Goal: Transaction & Acquisition: Purchase product/service

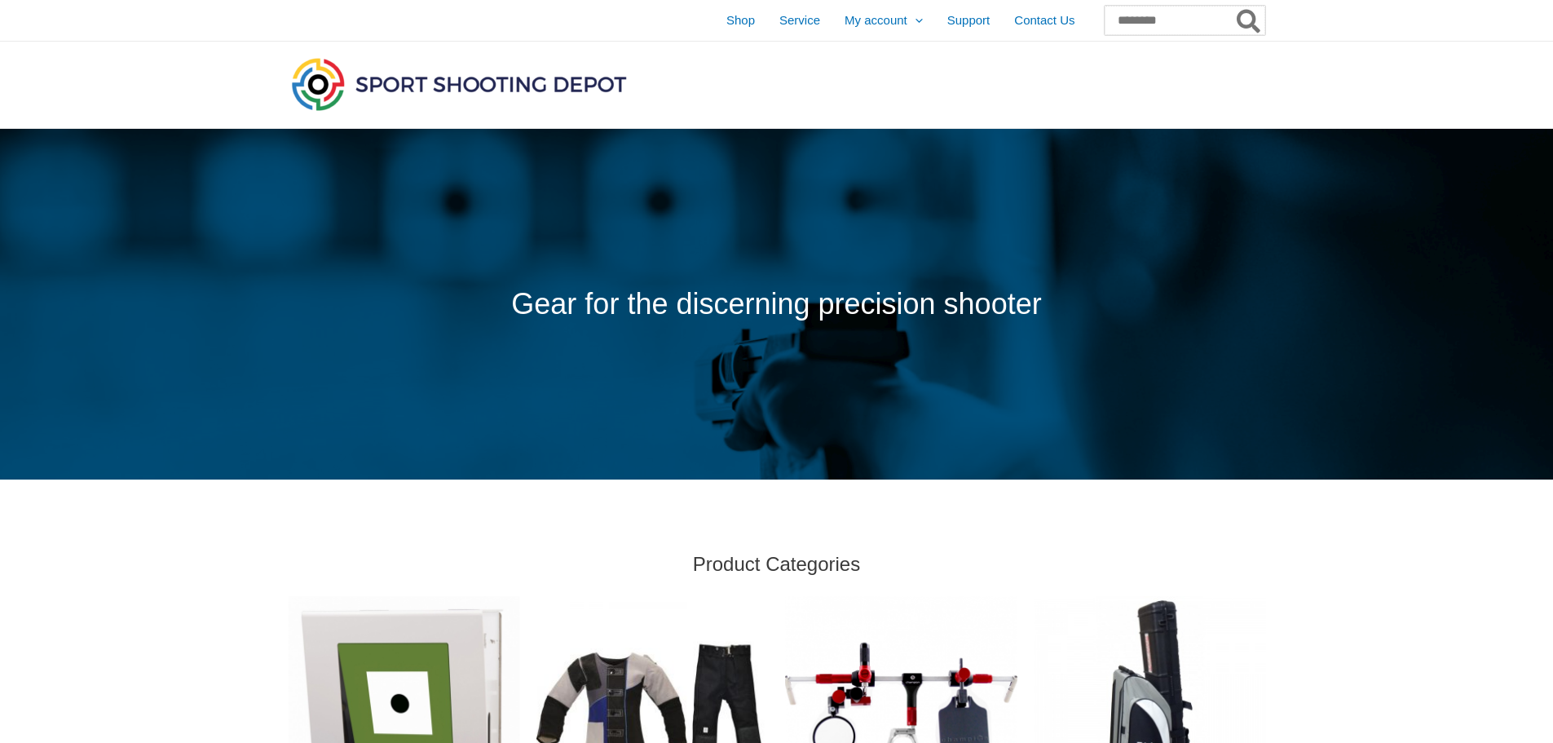
click at [1108, 22] on input "Search for:" at bounding box center [1185, 20] width 161 height 29
type input "**********"
click at [1233, 6] on button "Search" at bounding box center [1249, 20] width 32 height 29
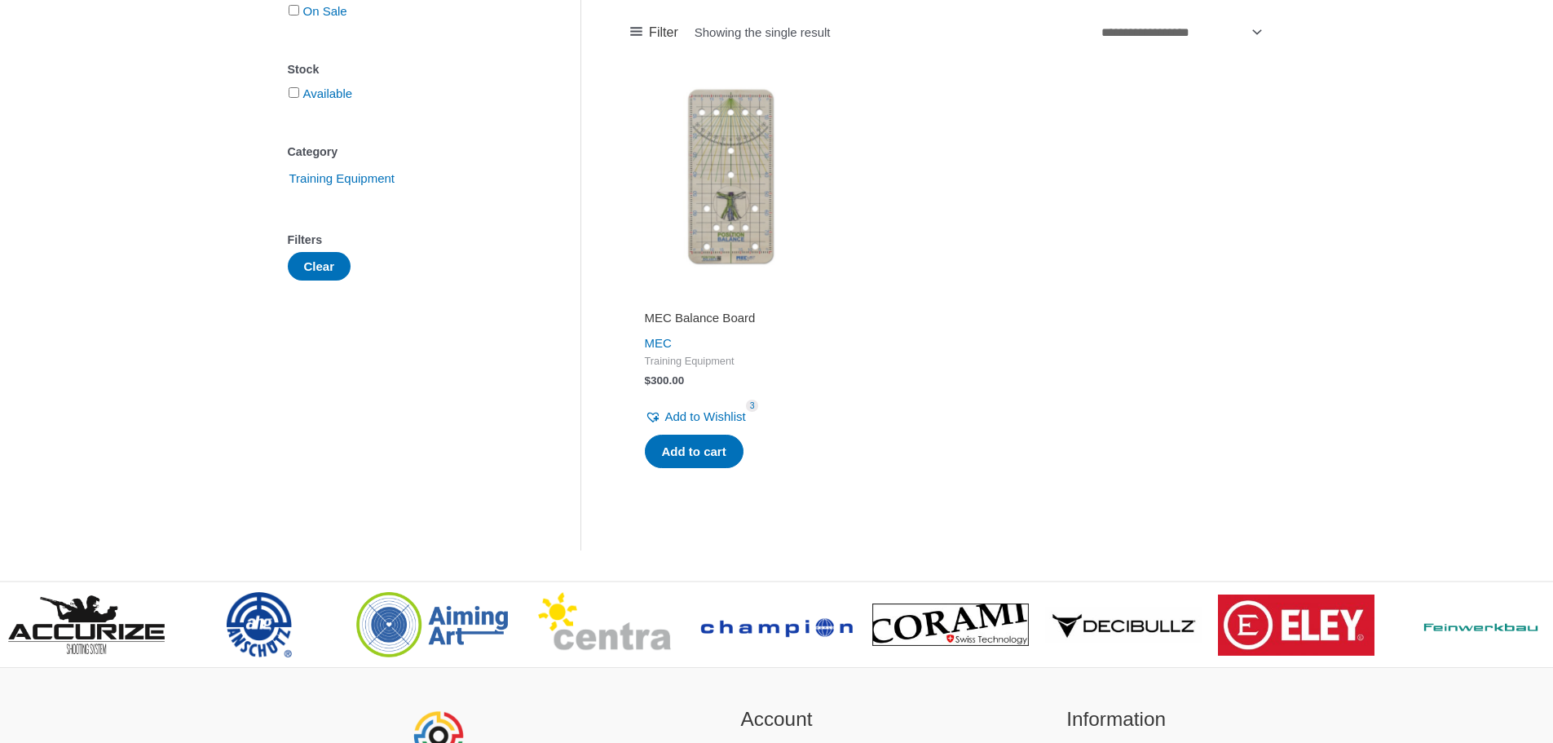
scroll to position [326, 0]
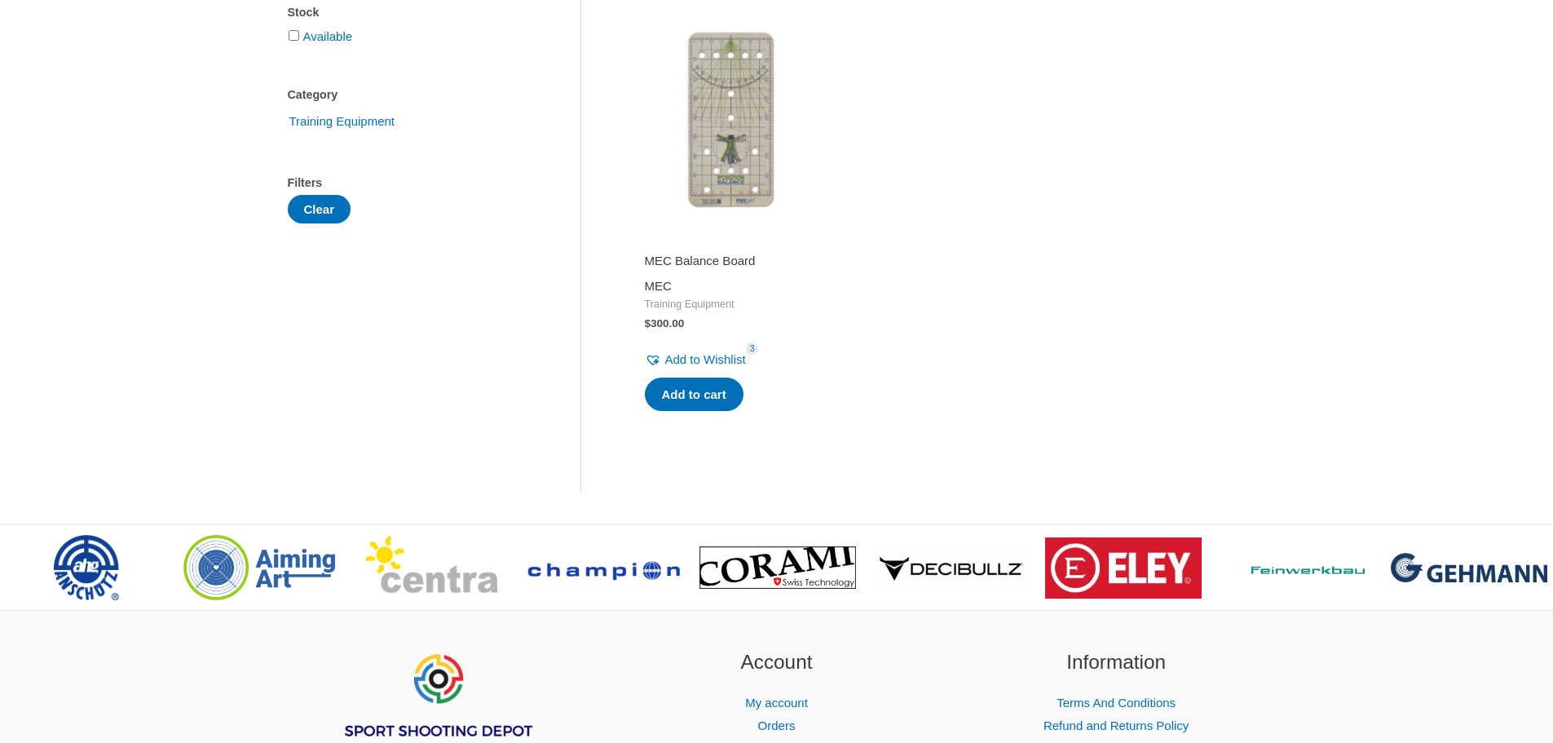
click at [662, 289] on link "MEC" at bounding box center [658, 286] width 27 height 14
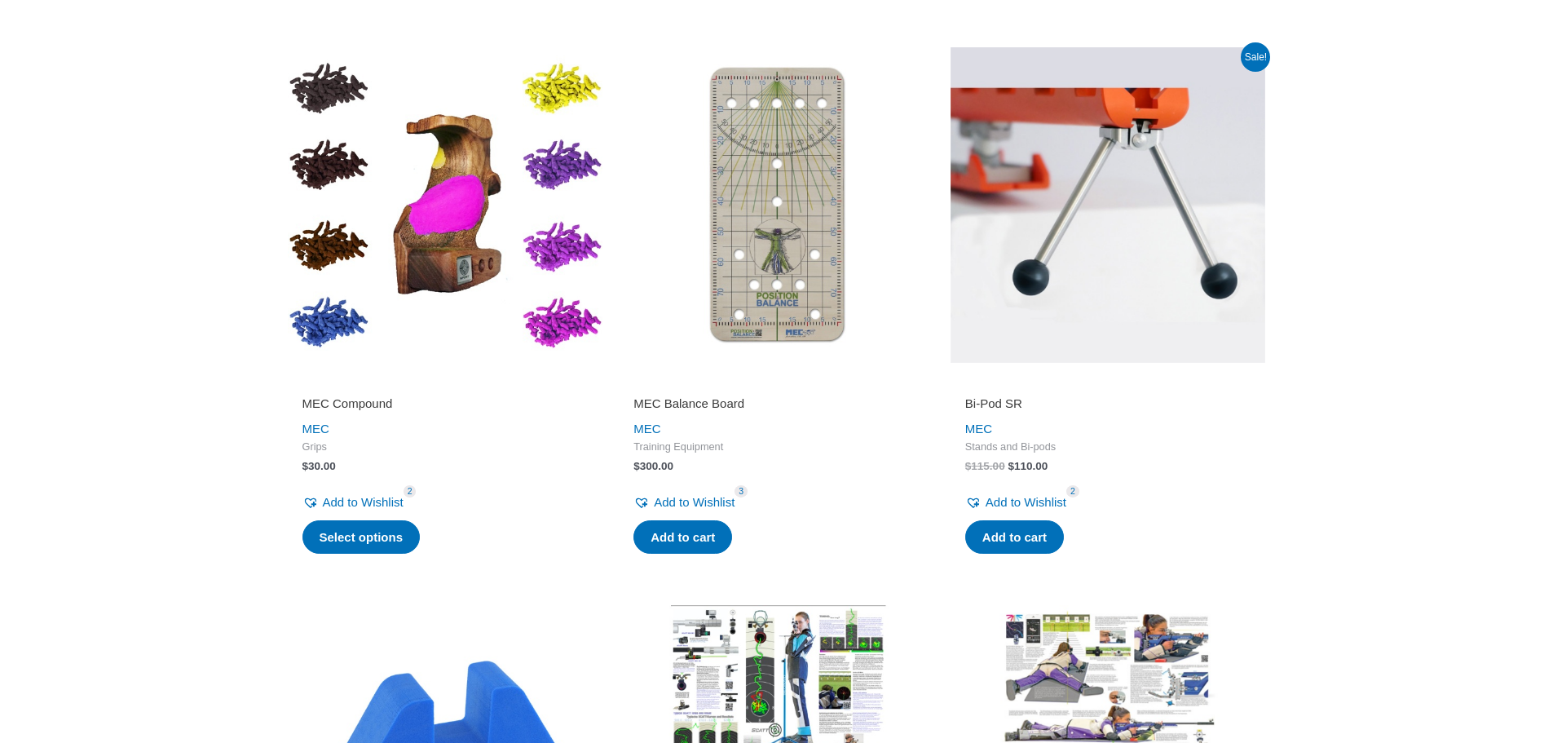
scroll to position [2029, 0]
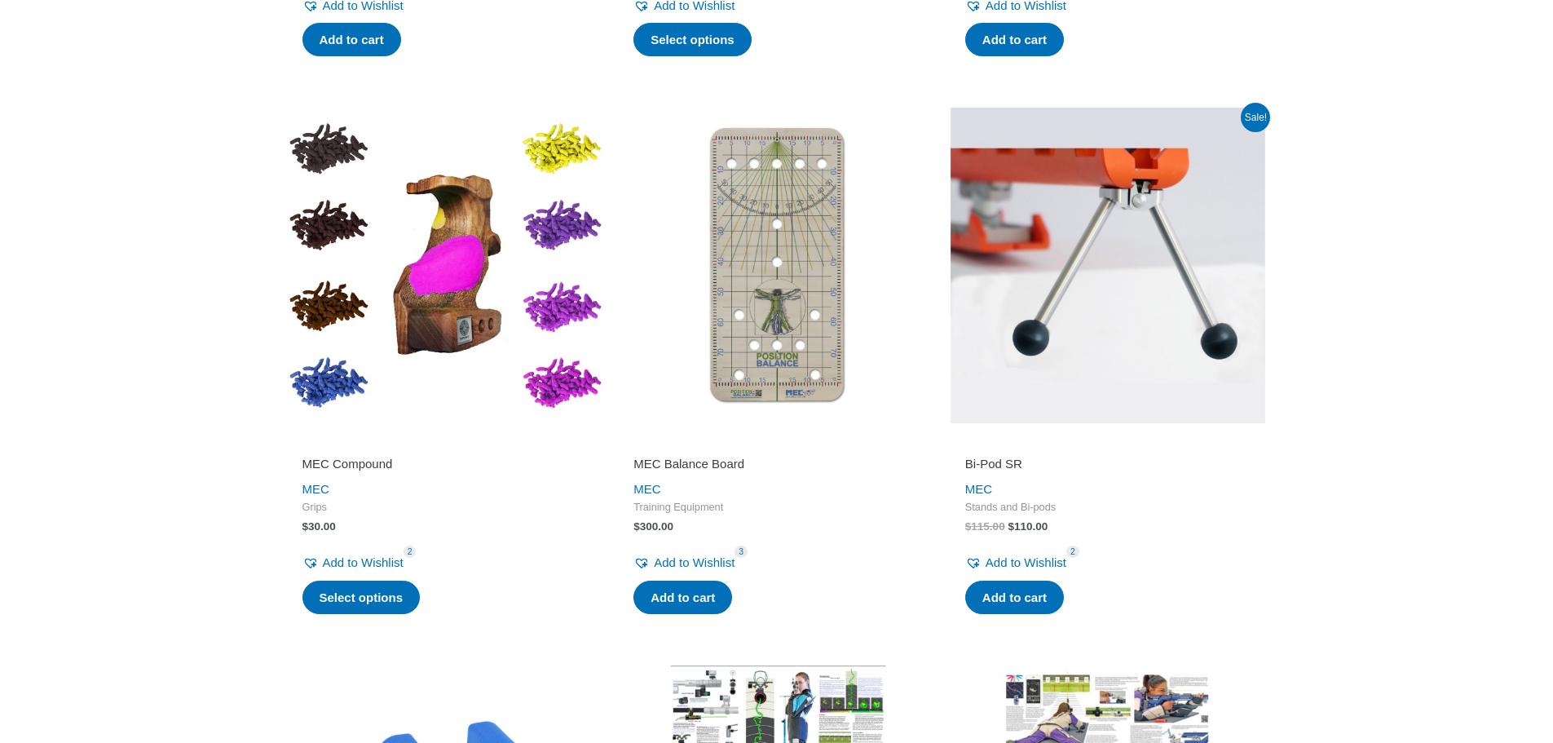
click at [765, 346] on img at bounding box center [776, 265] width 315 height 315
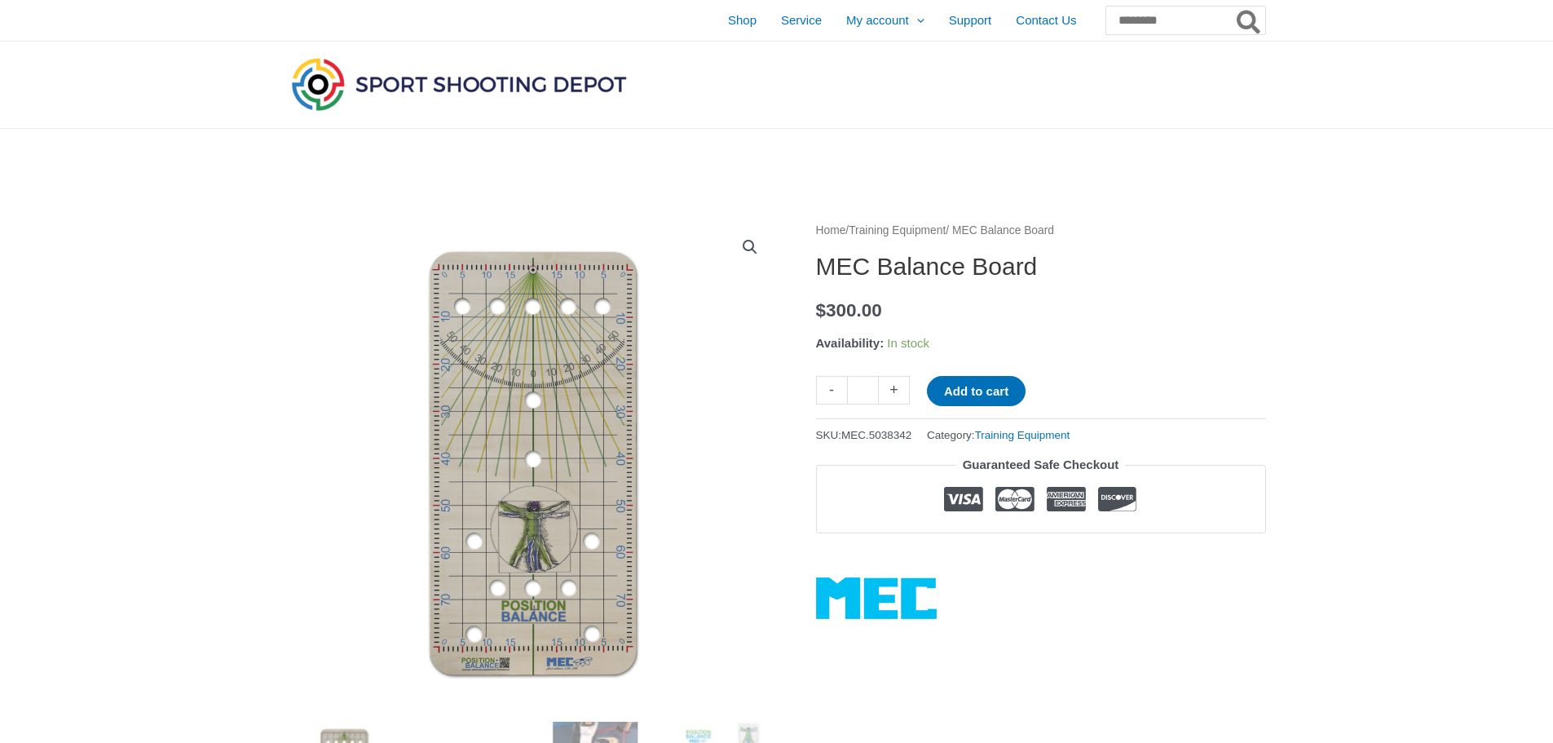
scroll to position [408, 0]
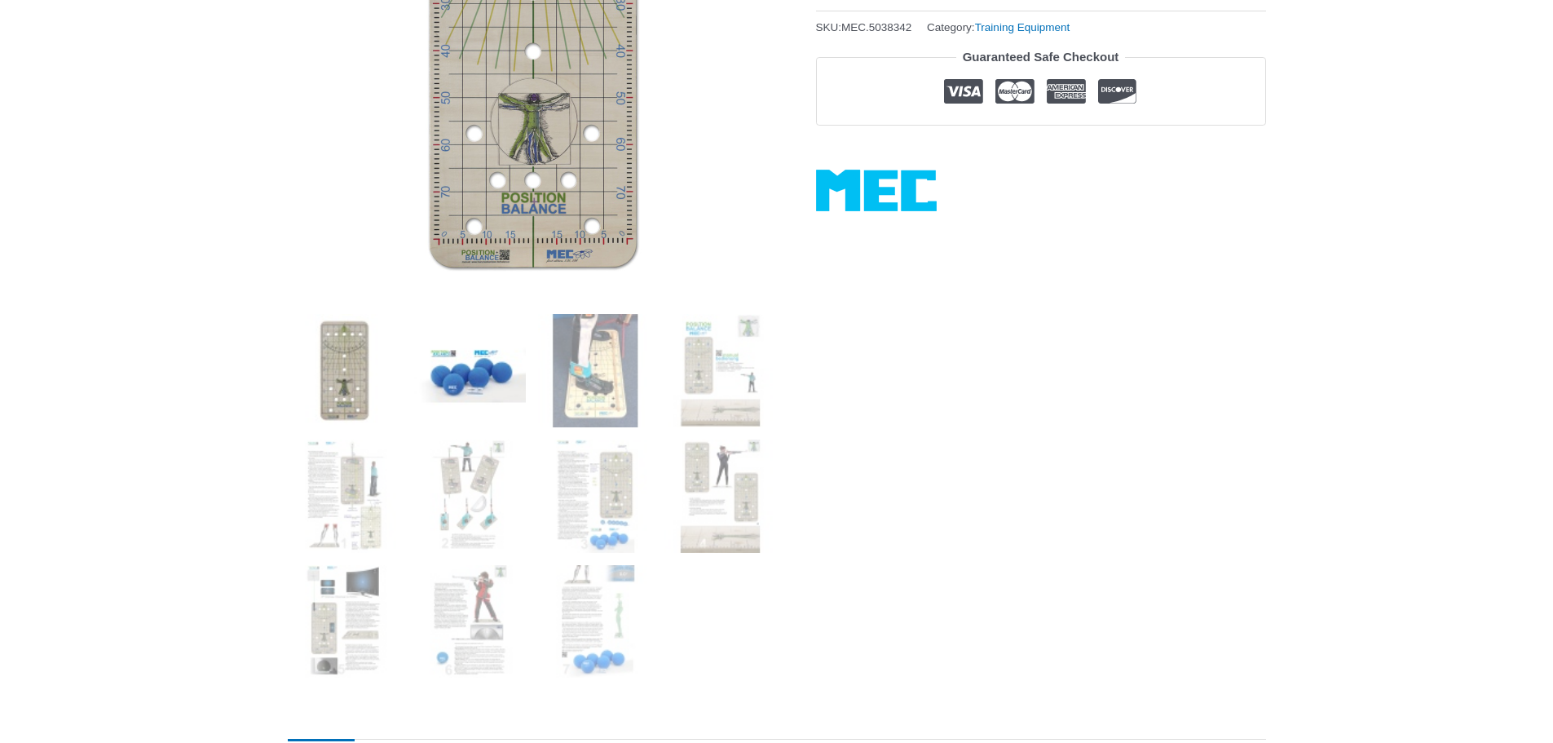
click at [501, 390] on img at bounding box center [468, 370] width 113 height 113
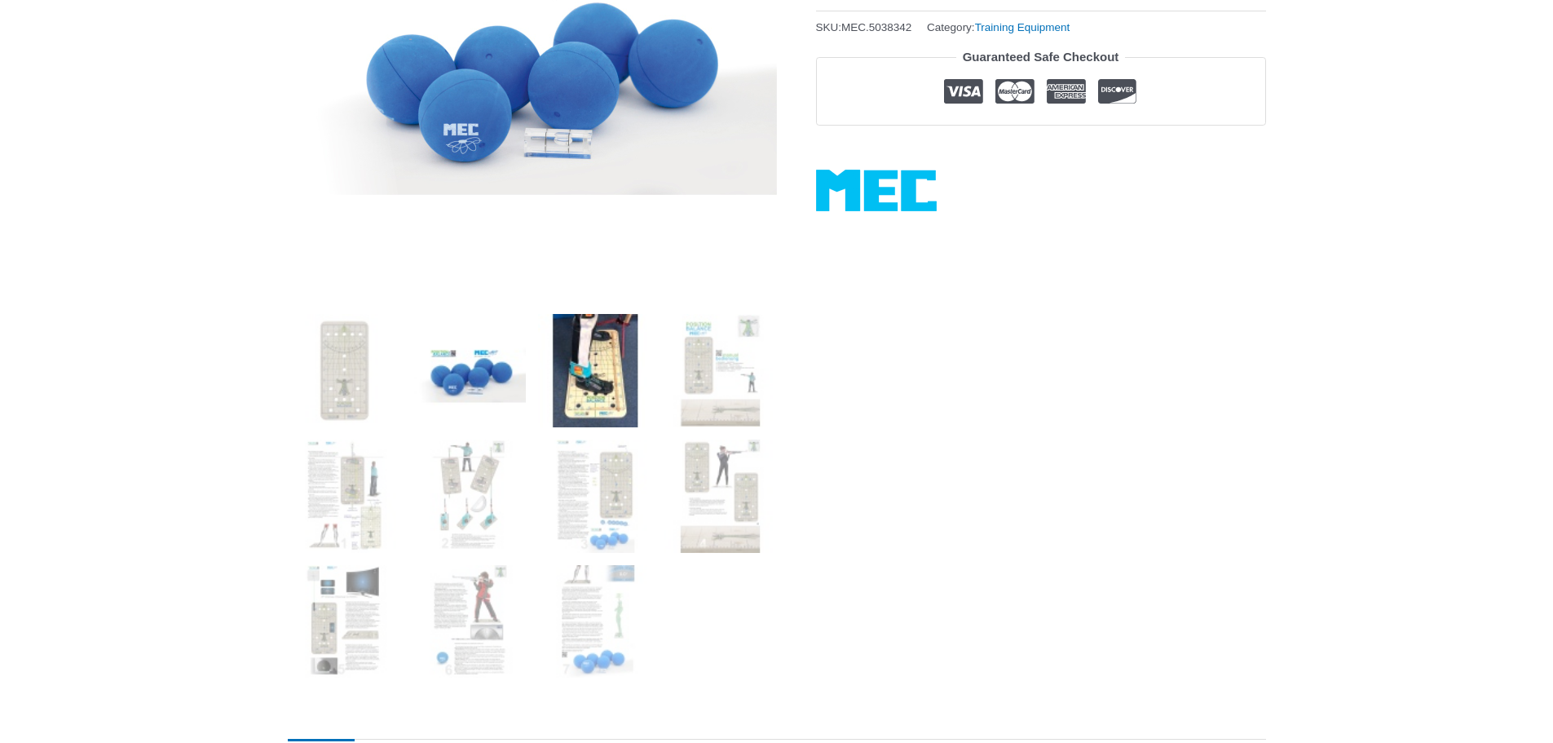
click at [548, 388] on img at bounding box center [594, 370] width 113 height 113
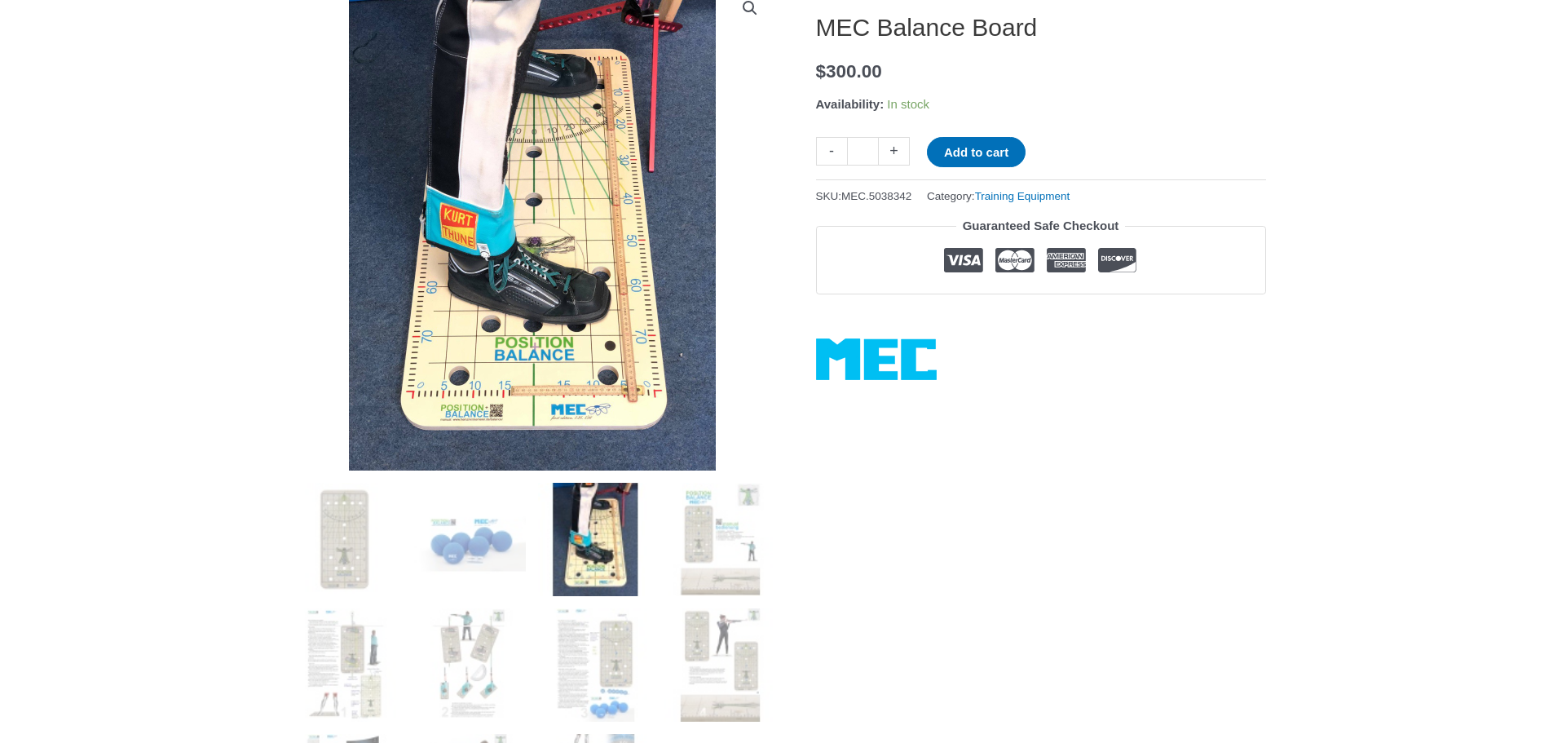
scroll to position [245, 0]
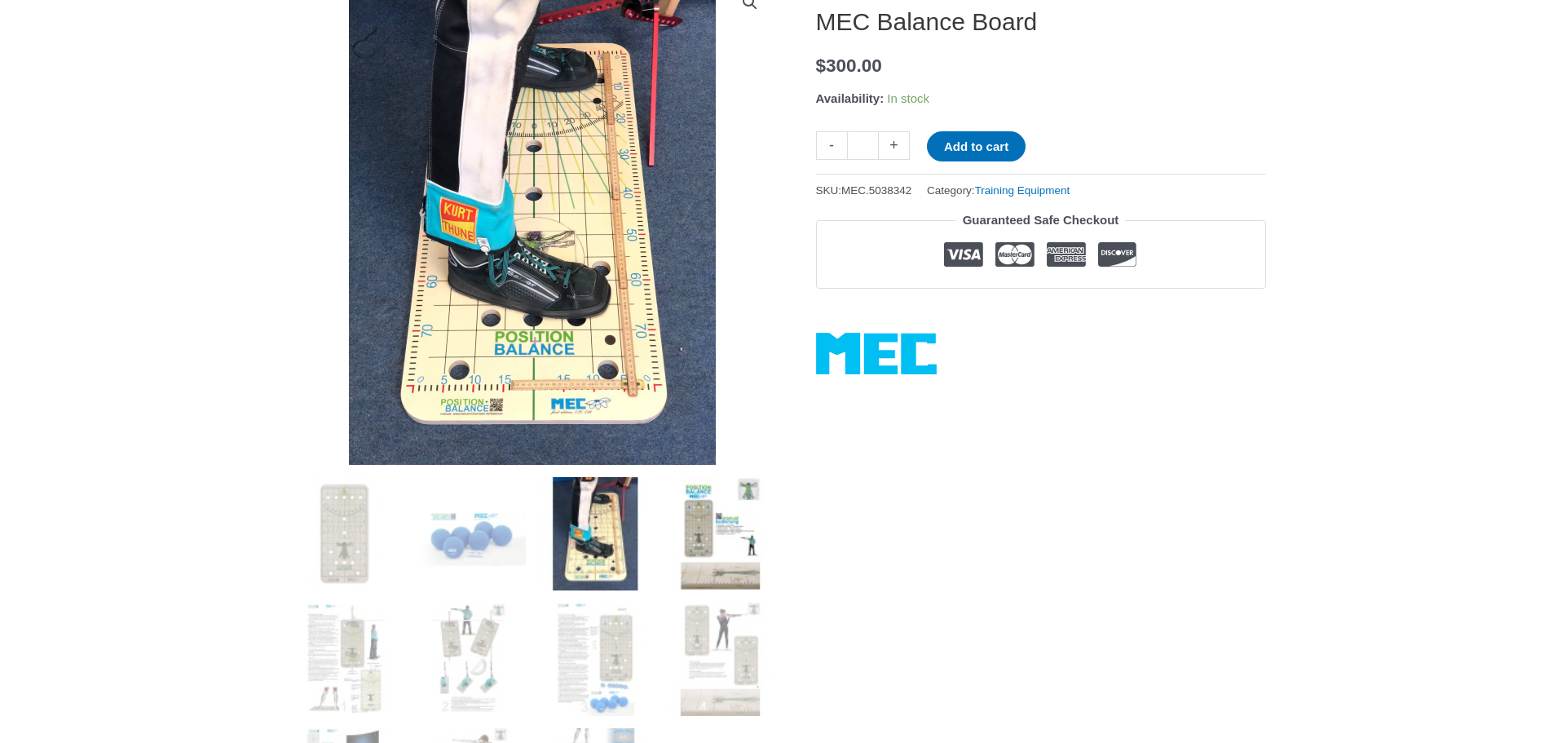
click at [753, 546] on img at bounding box center [720, 533] width 113 height 113
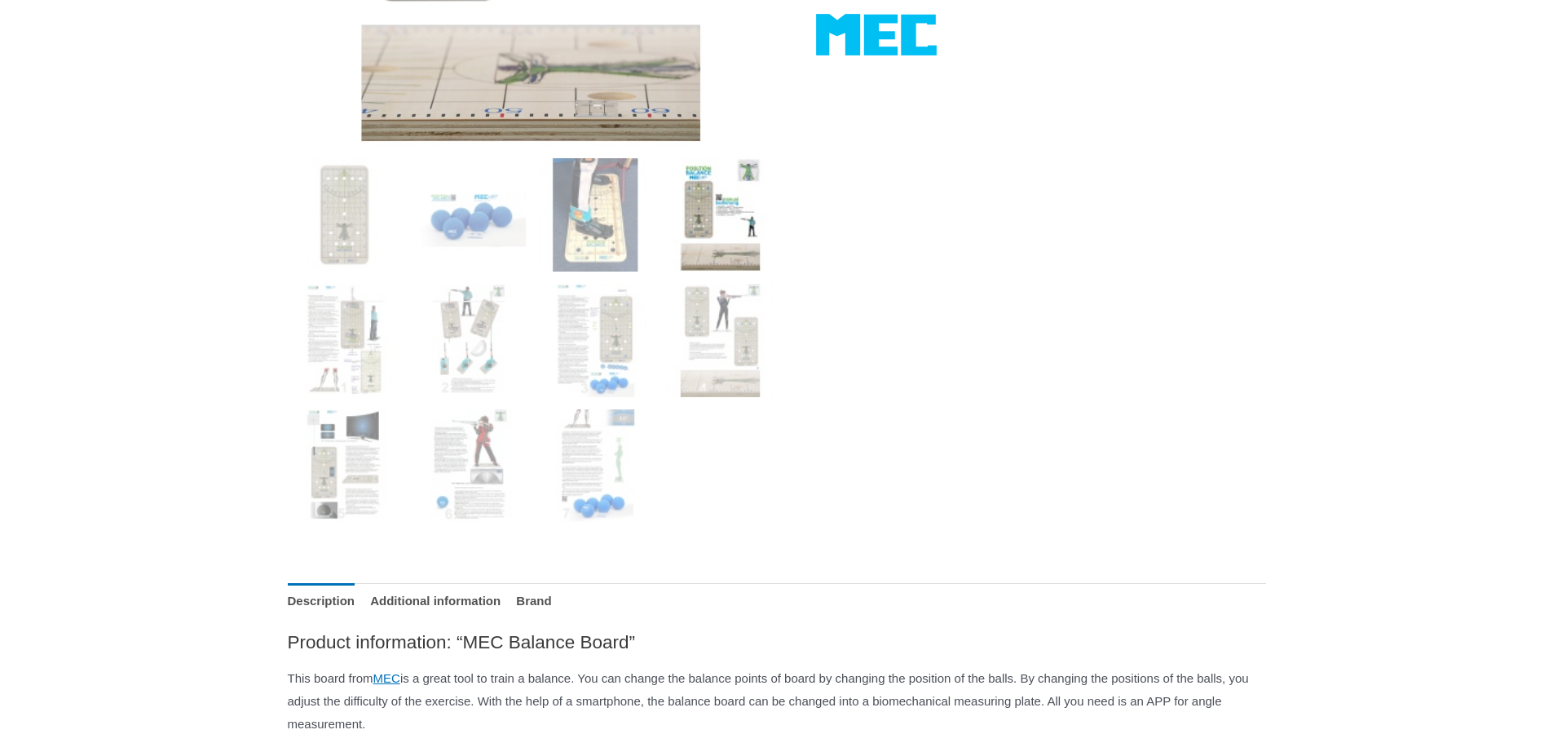
scroll to position [571, 0]
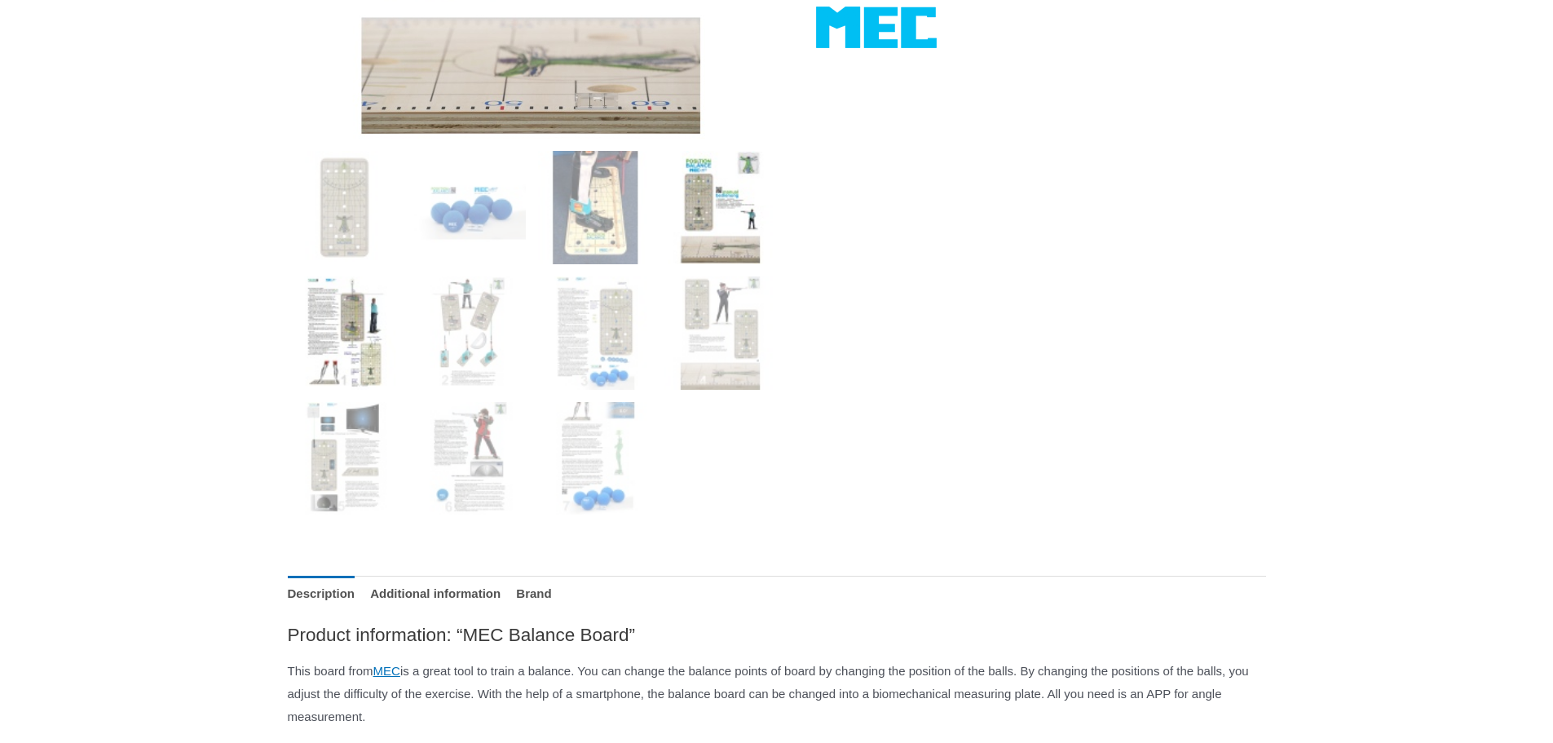
click at [353, 338] on img at bounding box center [344, 332] width 113 height 113
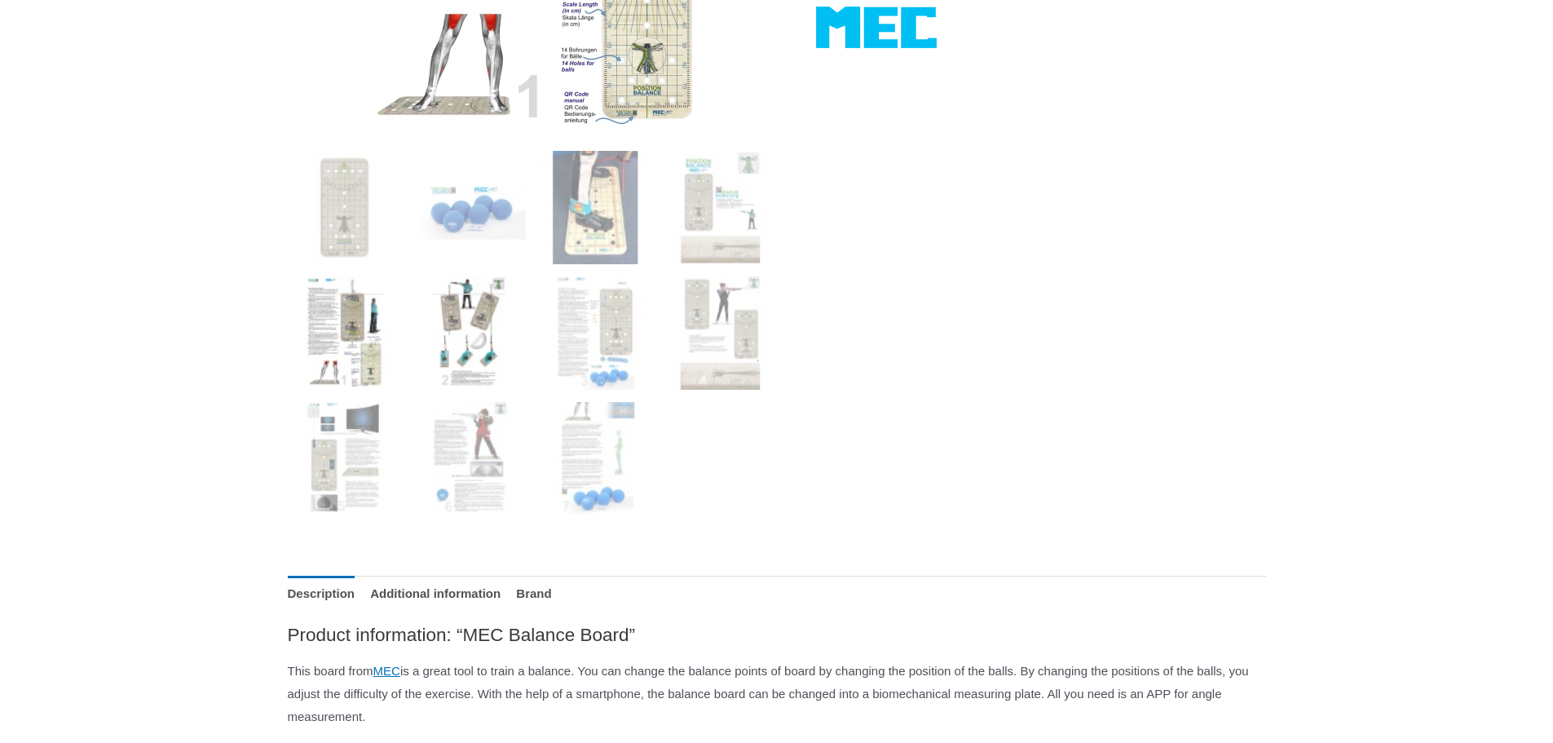
click at [460, 341] on img at bounding box center [468, 332] width 113 height 113
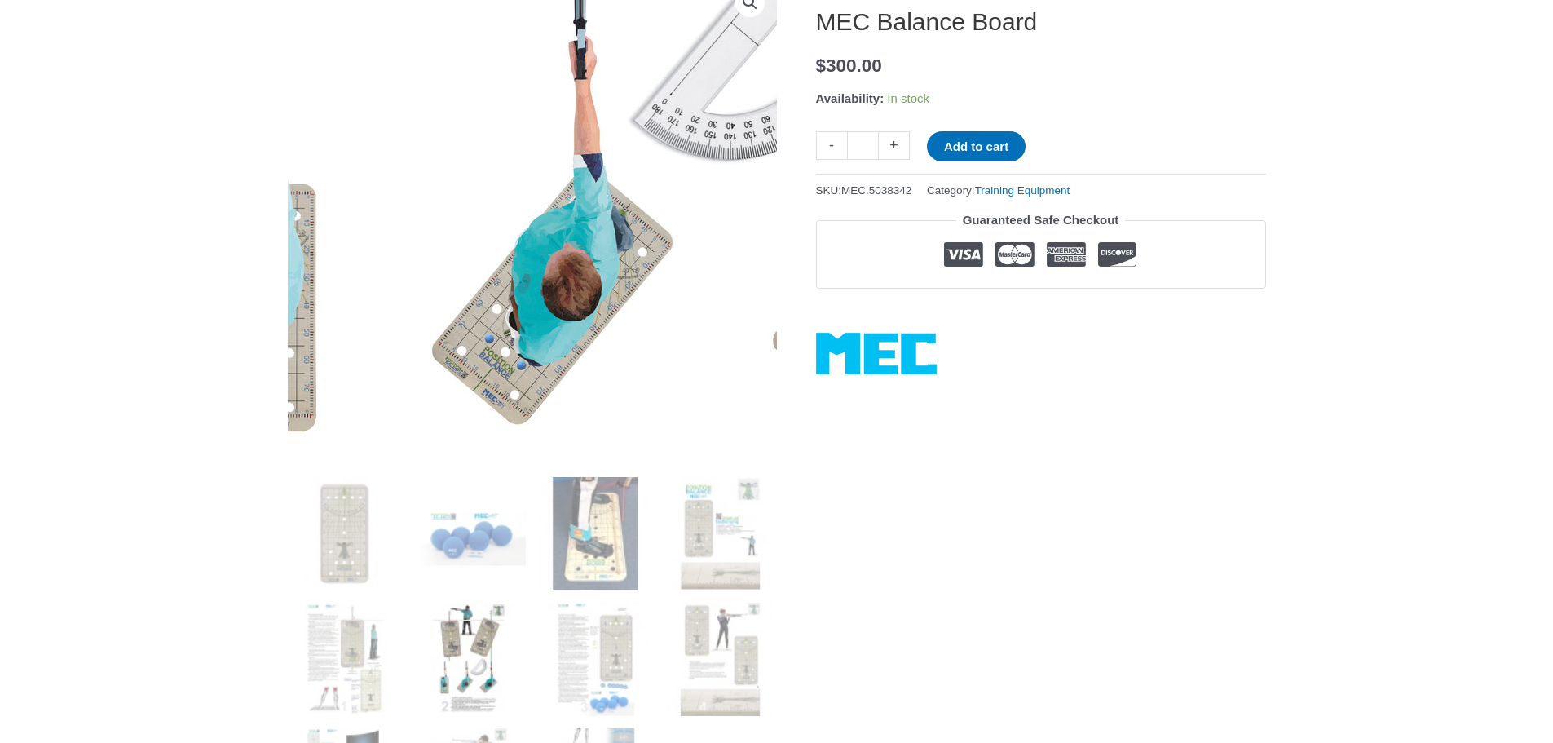
scroll to position [408, 0]
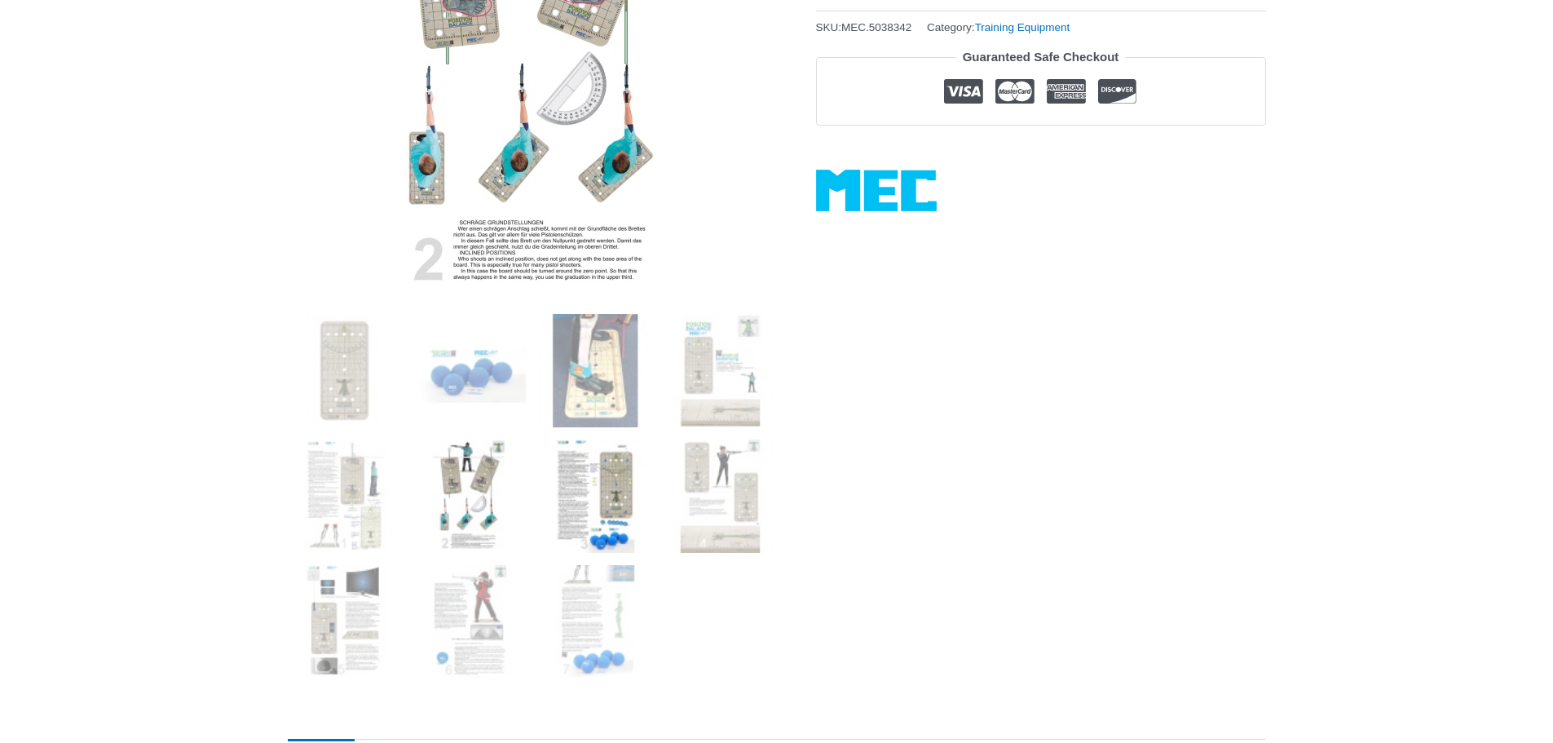
click at [600, 503] on img at bounding box center [594, 495] width 113 height 113
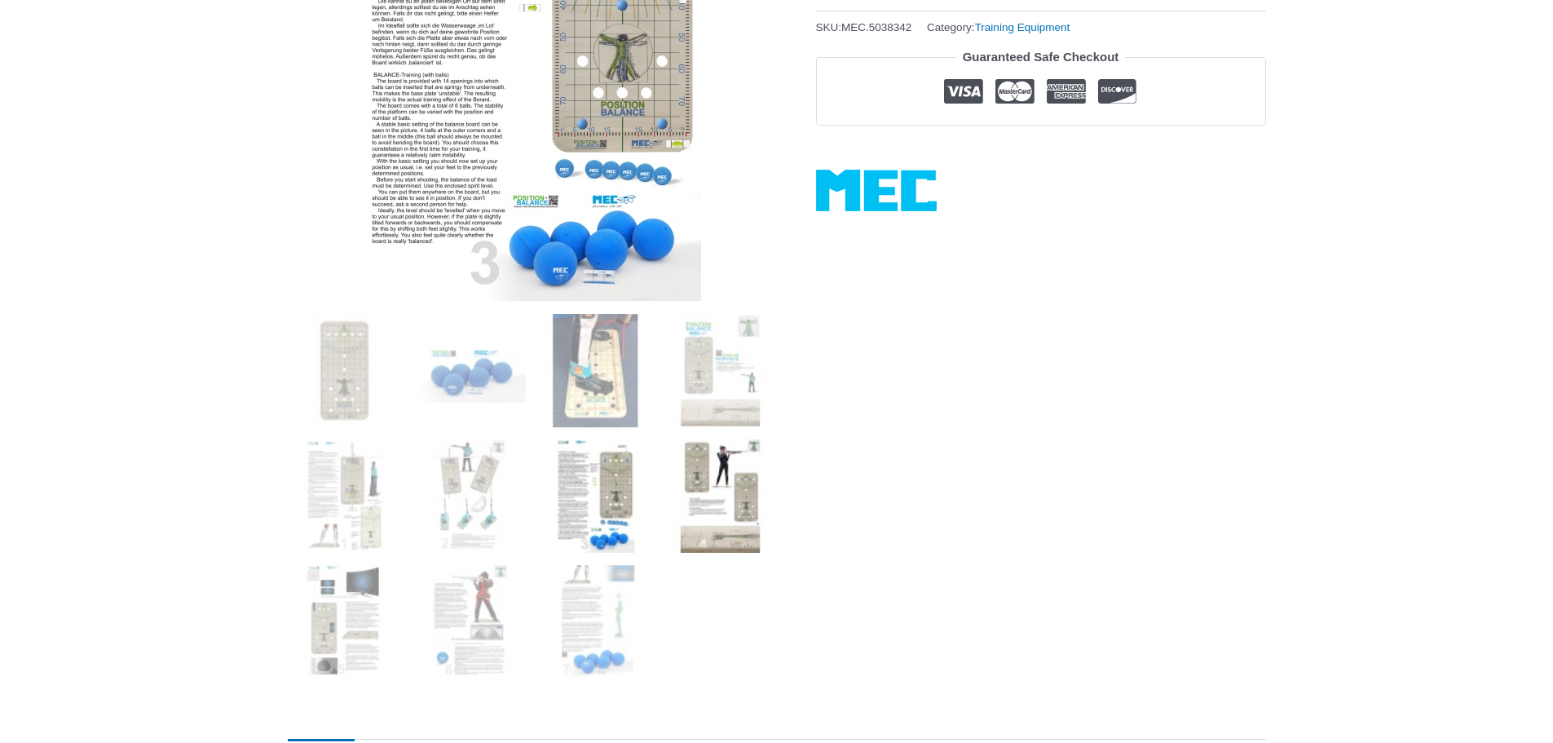
click at [746, 512] on img at bounding box center [720, 495] width 113 height 113
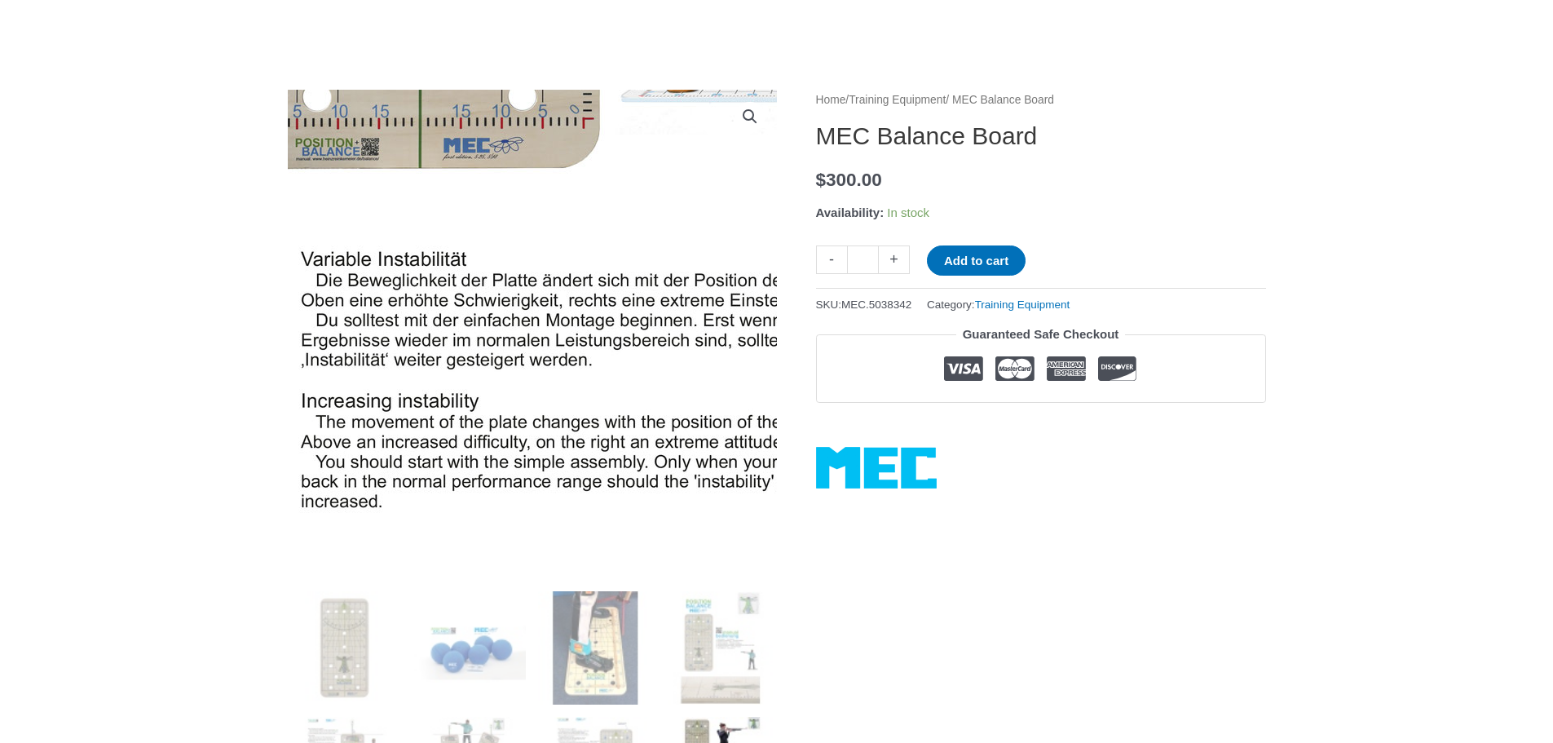
scroll to position [0, 0]
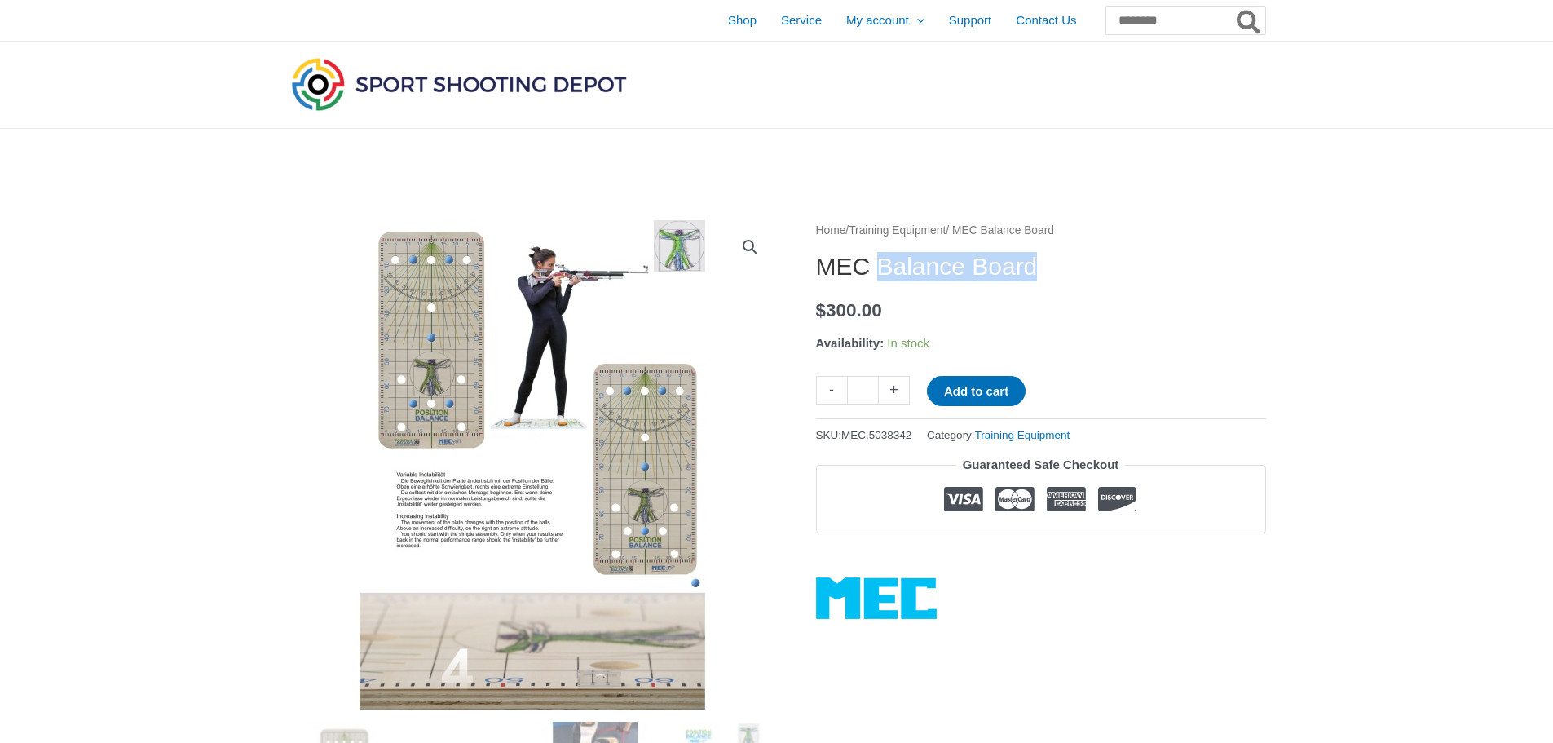
drag, startPoint x: 884, startPoint y: 270, endPoint x: 1056, endPoint y: 264, distance: 172.1
click at [1056, 264] on h1 "MEC Balance Board" at bounding box center [1041, 266] width 450 height 29
copy h1 "Balance Board"
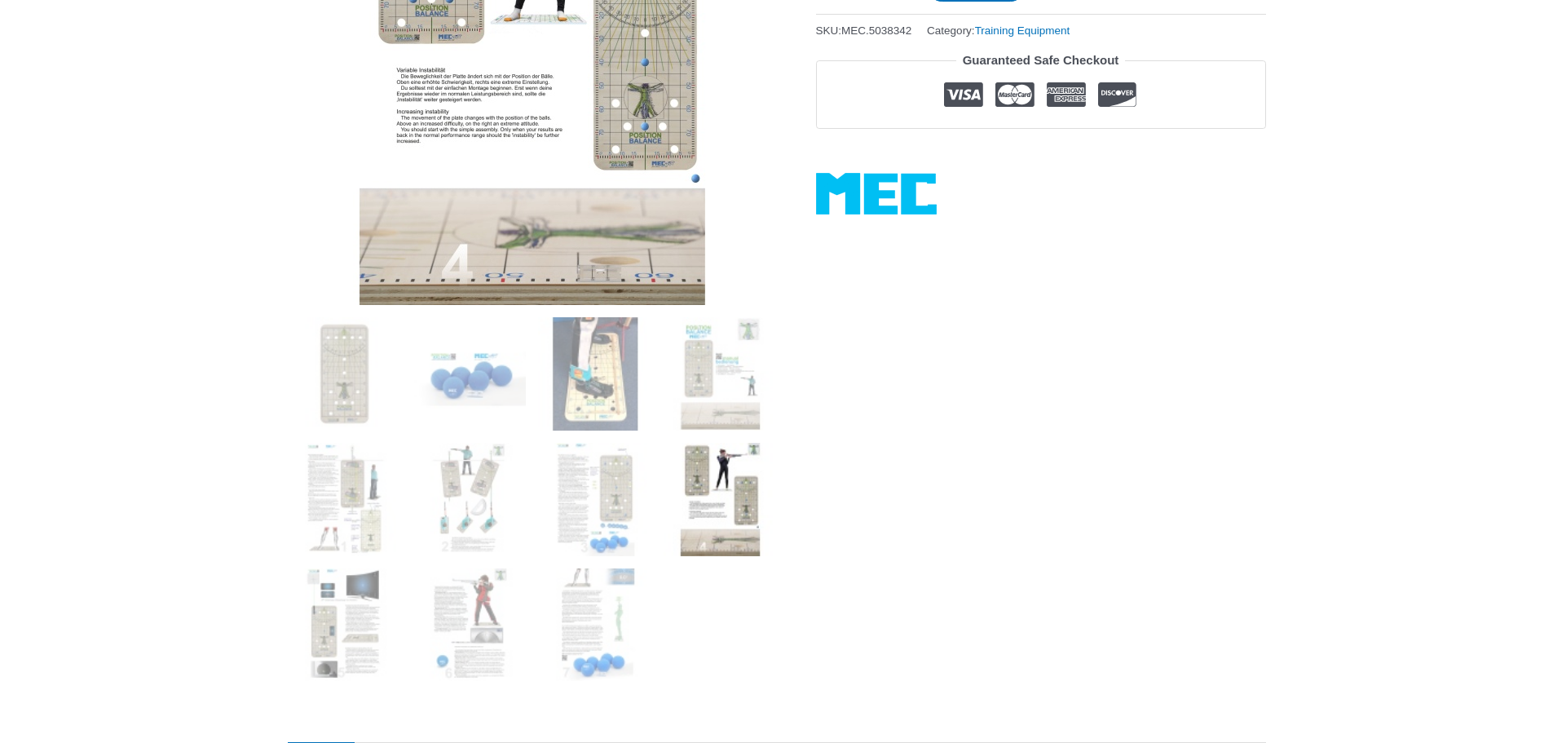
scroll to position [571, 0]
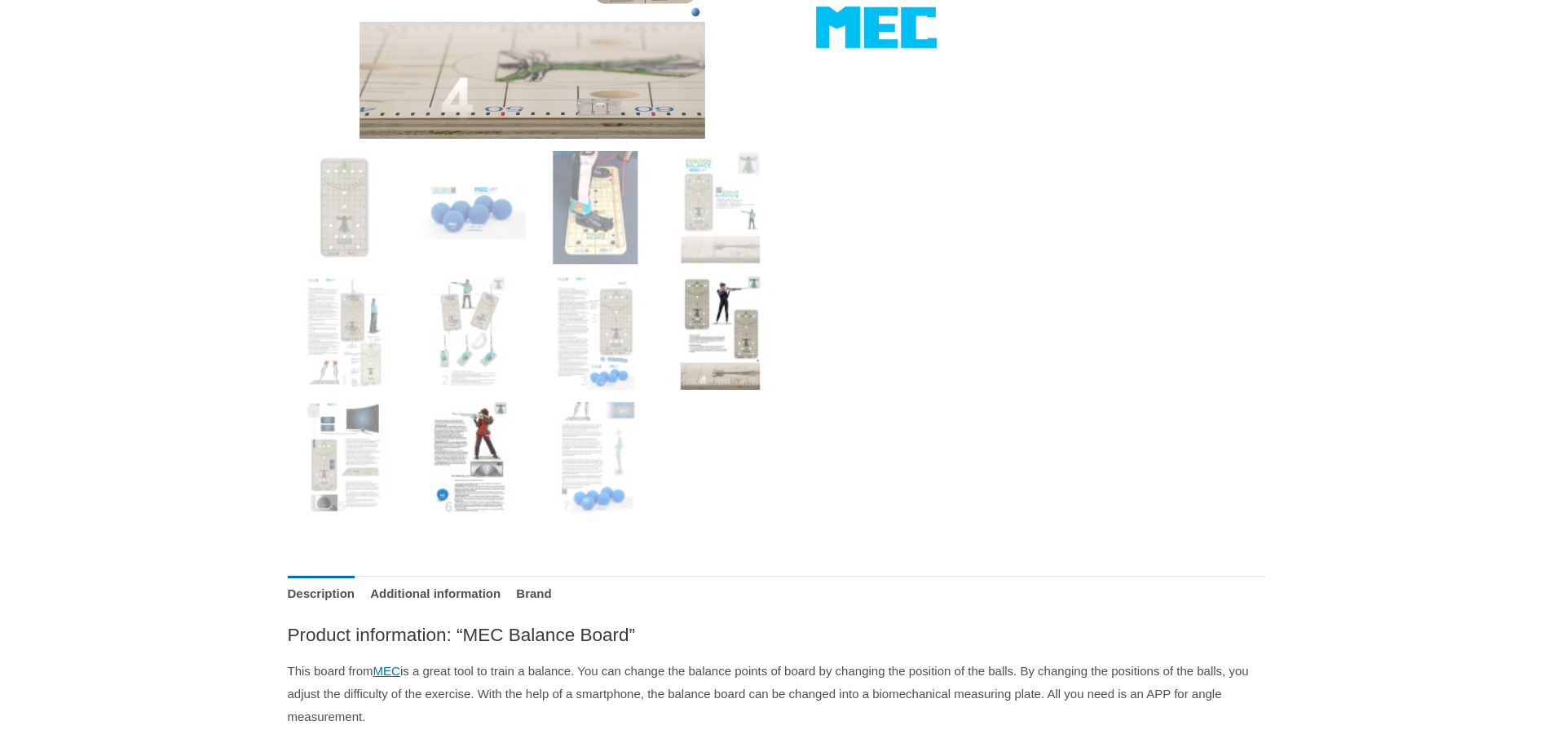
click at [481, 488] on img at bounding box center [468, 458] width 113 height 113
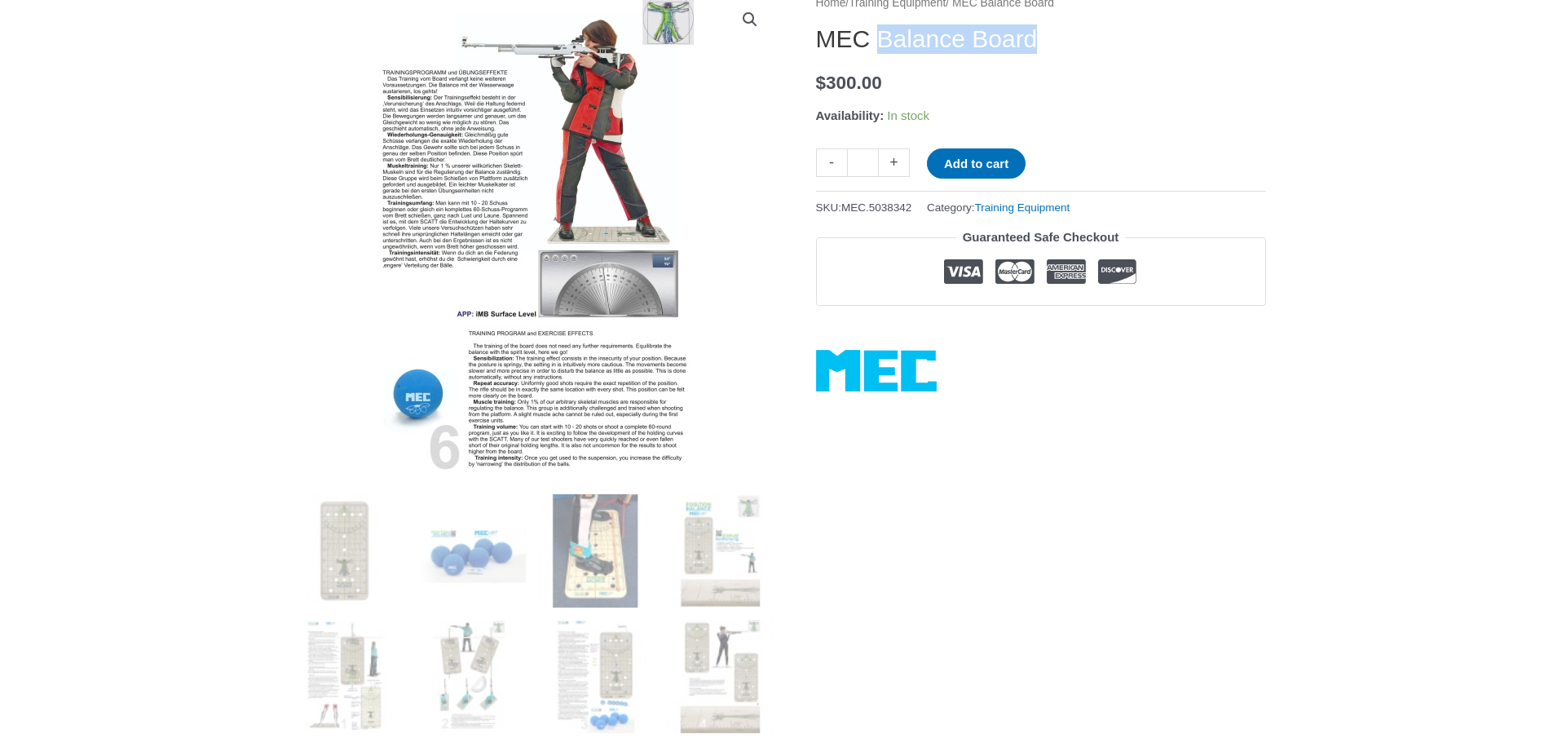
scroll to position [408, 0]
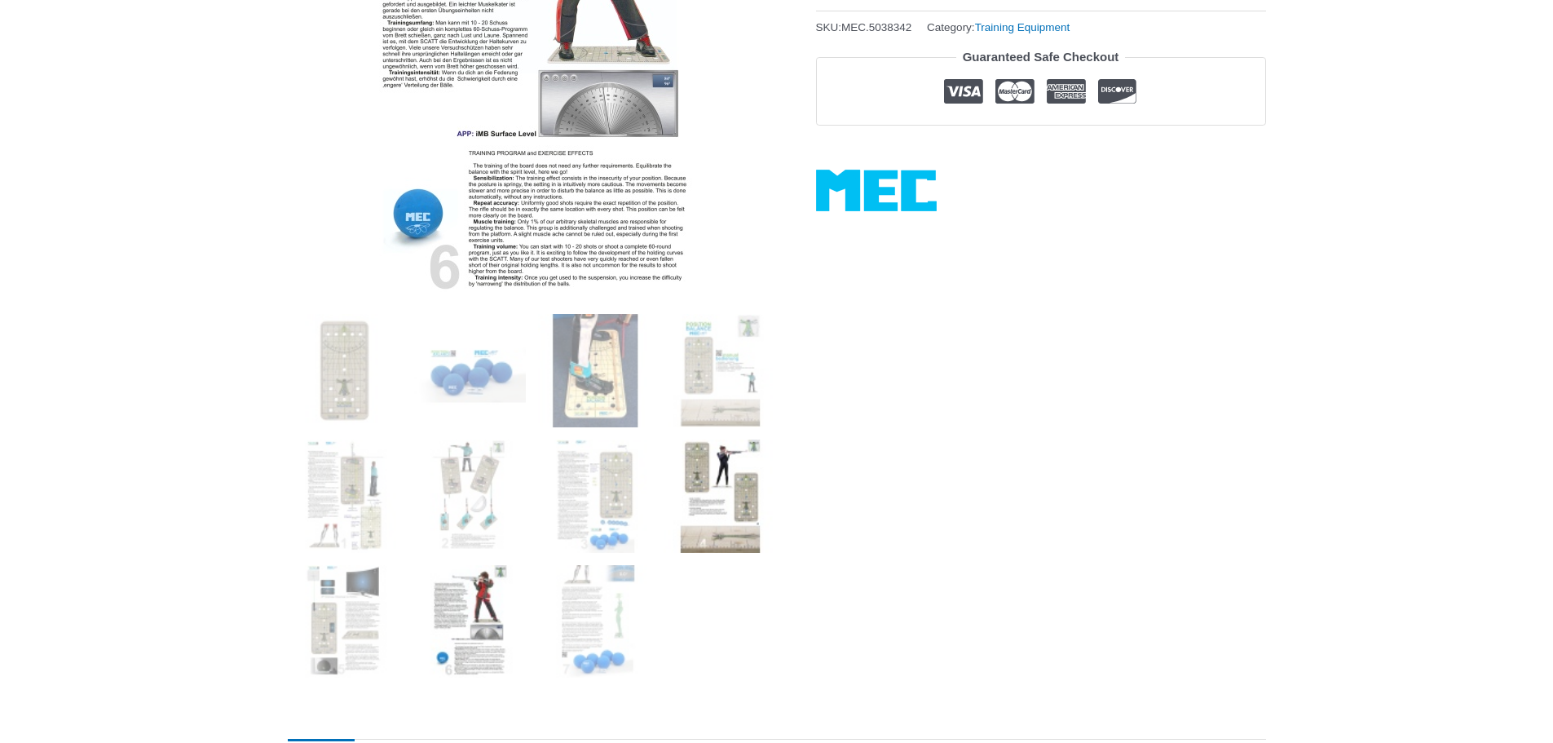
click at [733, 508] on img at bounding box center [720, 495] width 113 height 113
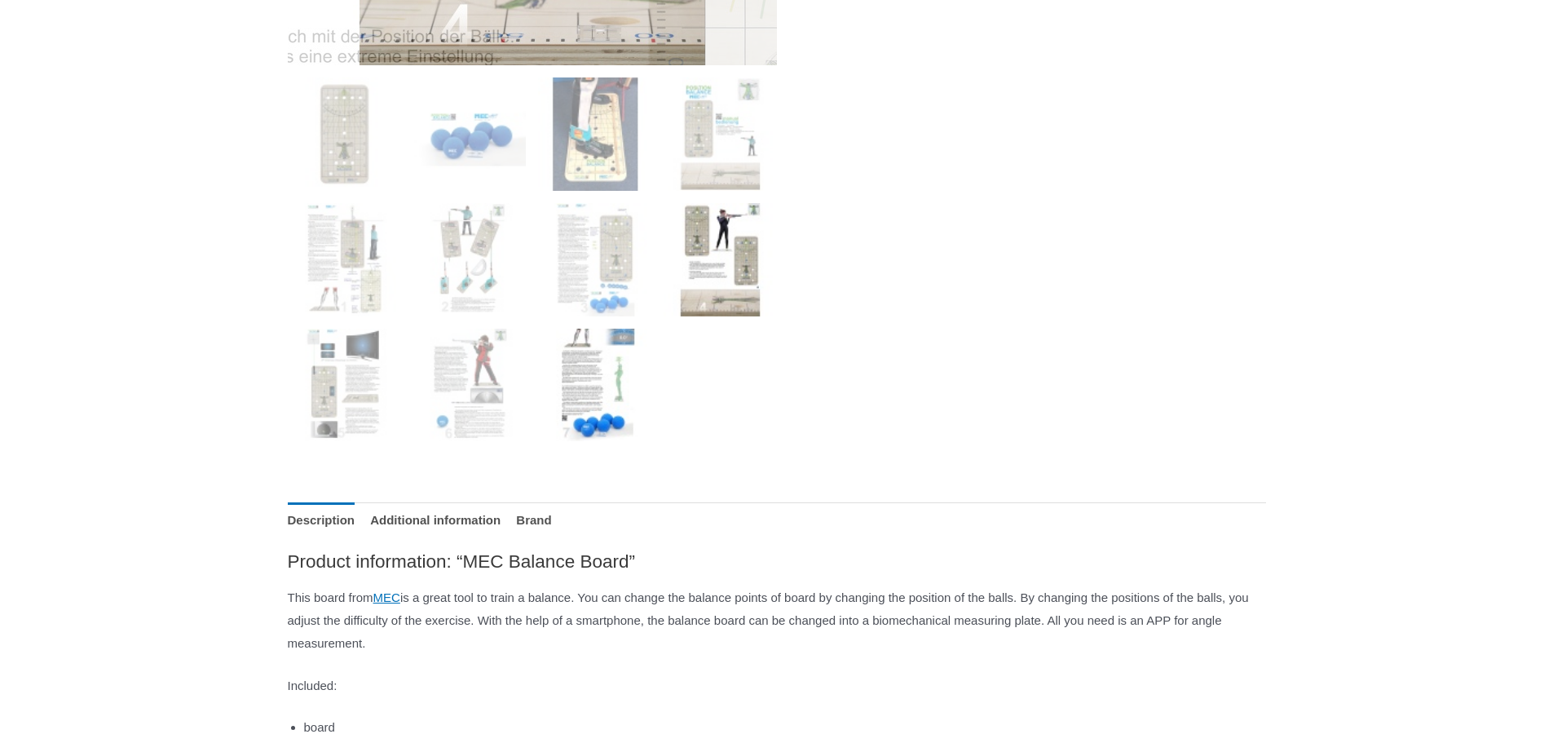
scroll to position [652, 0]
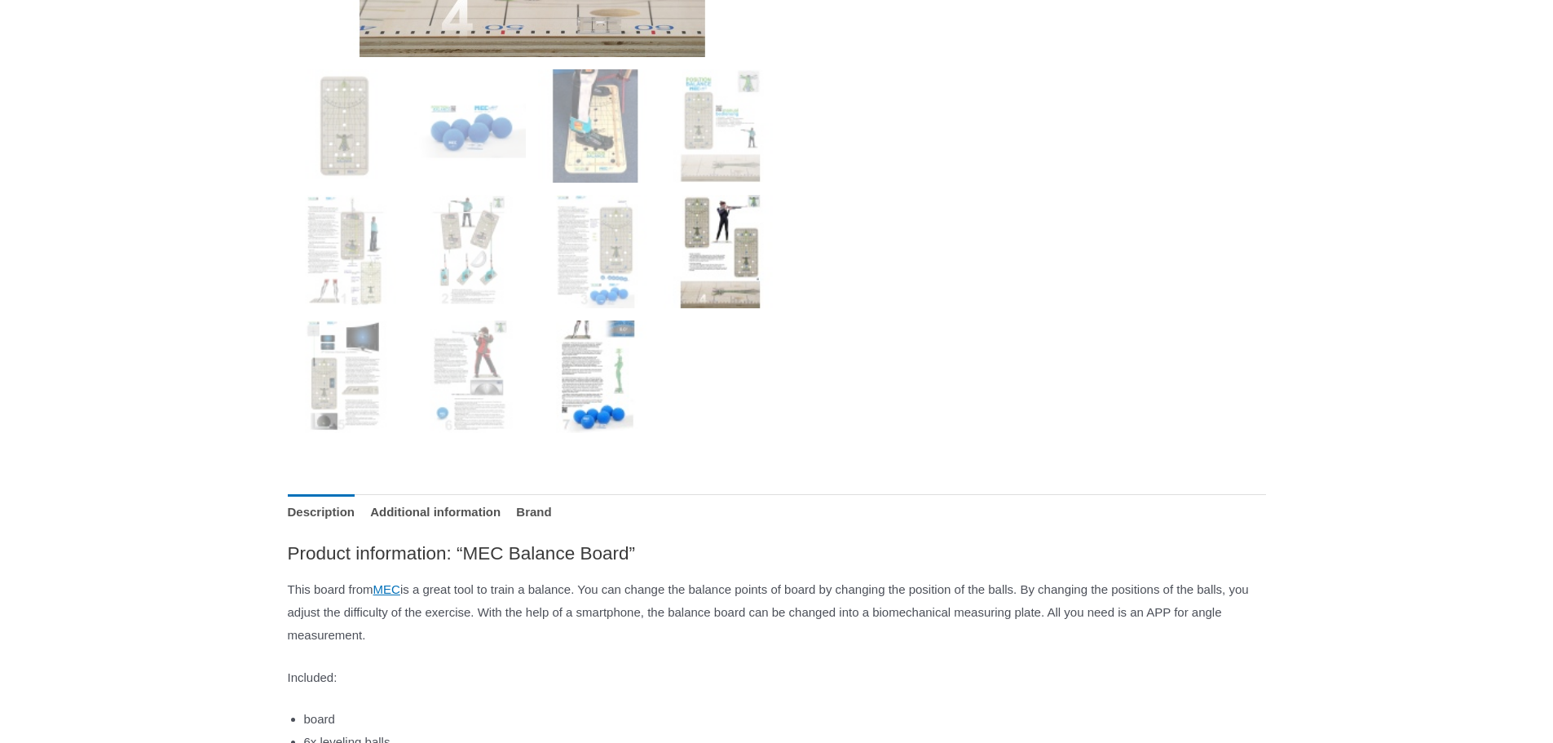
click at [636, 413] on img at bounding box center [594, 376] width 113 height 113
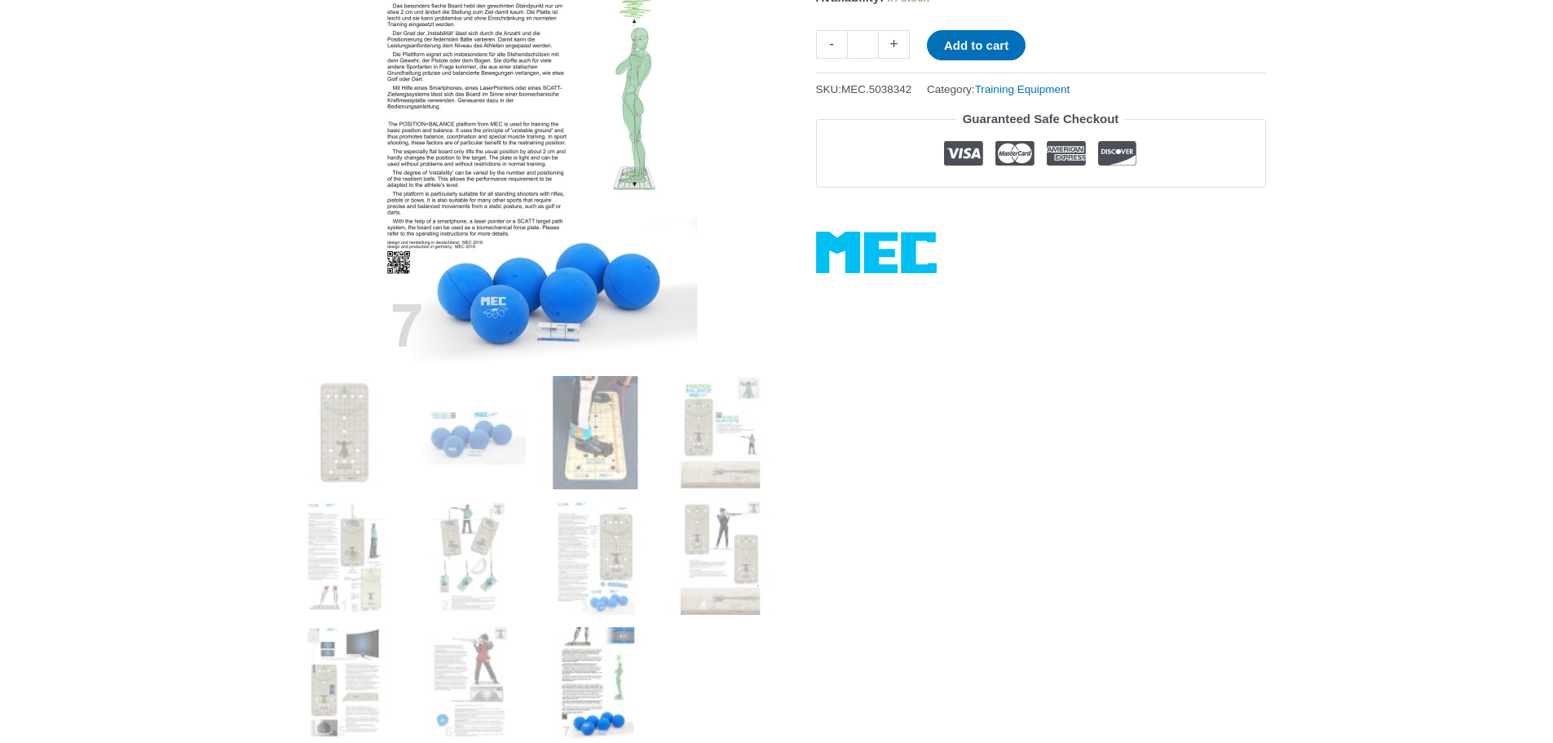
scroll to position [163, 0]
